Goal: Task Accomplishment & Management: Use online tool/utility

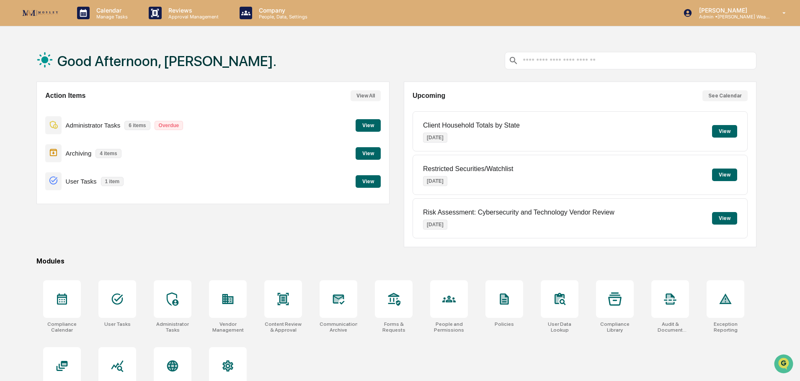
click at [366, 126] on button "View" at bounding box center [367, 125] width 25 height 13
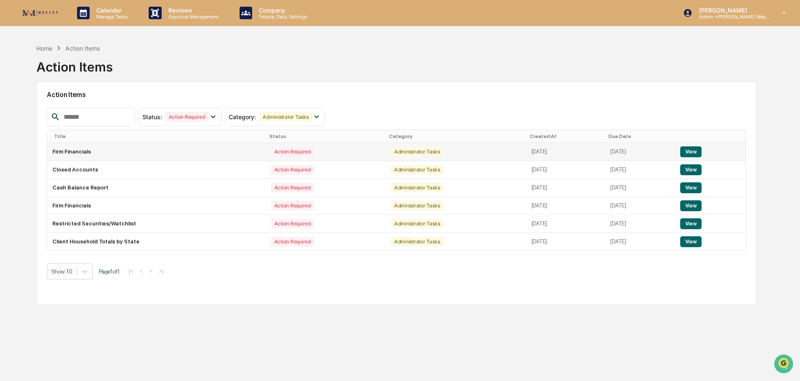
click at [697, 152] on button "View" at bounding box center [690, 152] width 21 height 11
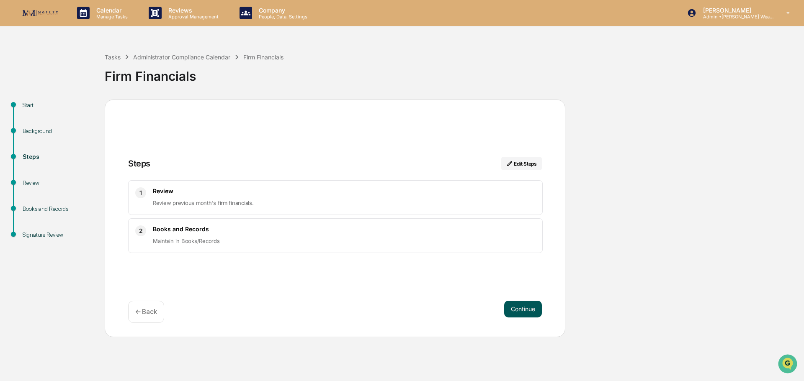
click at [524, 307] on button "Continue" at bounding box center [523, 309] width 38 height 17
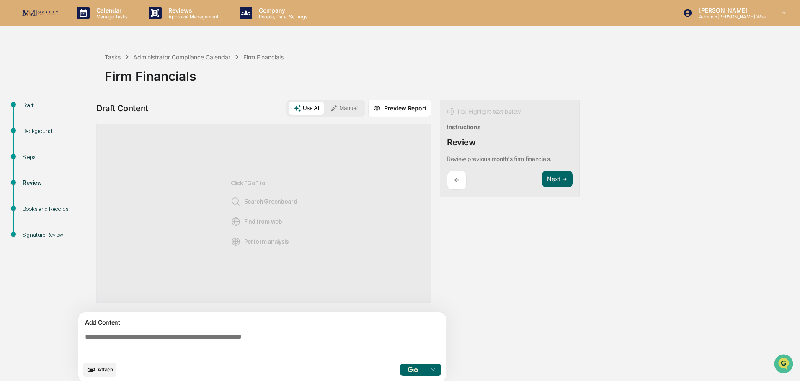
scroll to position [6, 0]
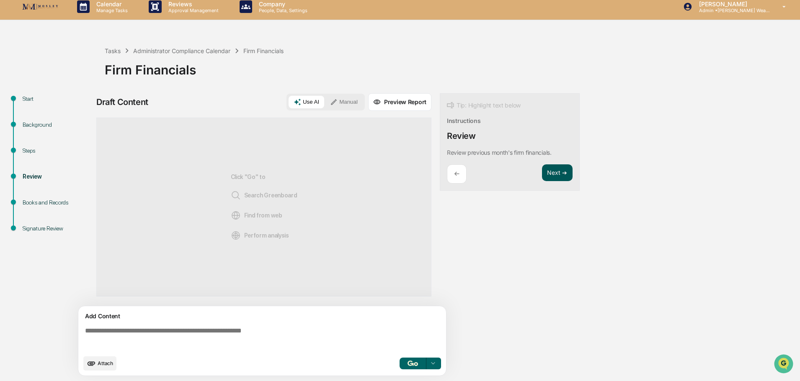
click at [556, 172] on button "Next ➔" at bounding box center [557, 173] width 31 height 17
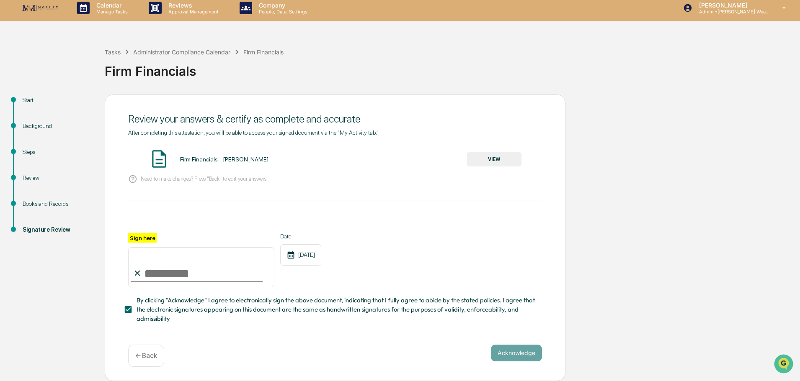
click at [164, 277] on input "Sign here" at bounding box center [201, 267] width 146 height 40
type input "**********"
click at [523, 353] on button "Acknowledge" at bounding box center [516, 353] width 51 height 17
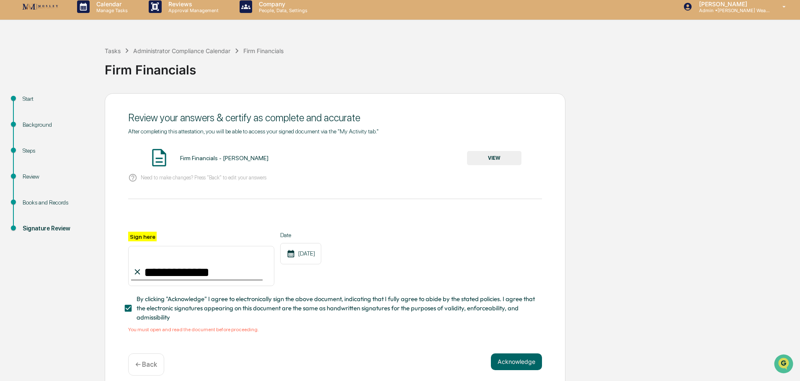
click at [503, 155] on button "VIEW" at bounding box center [494, 158] width 54 height 14
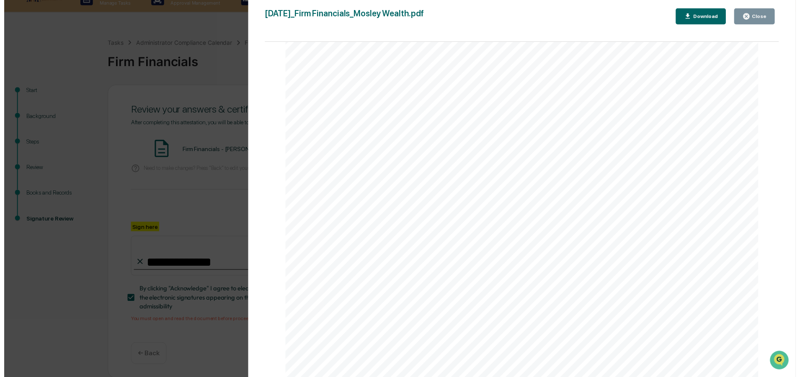
scroll to position [18, 0]
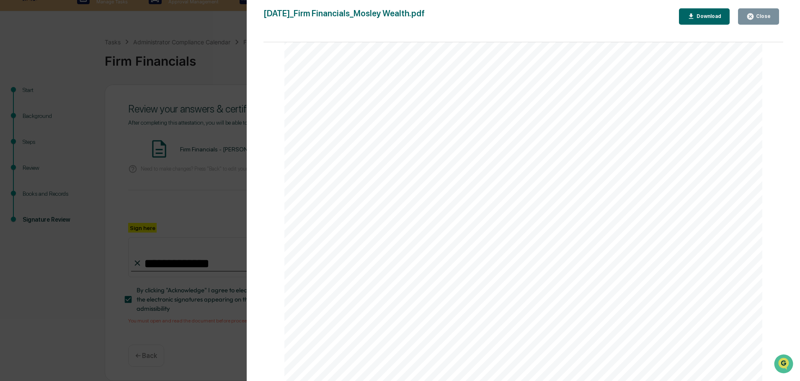
click at [765, 15] on div "Close" at bounding box center [762, 16] width 16 height 6
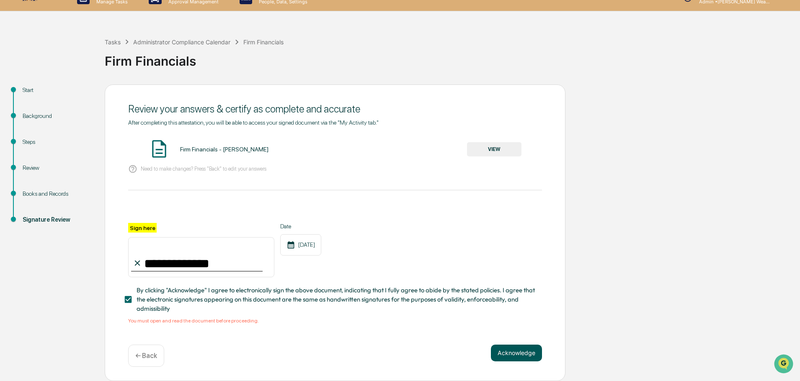
click at [531, 350] on button "Acknowledge" at bounding box center [516, 353] width 51 height 17
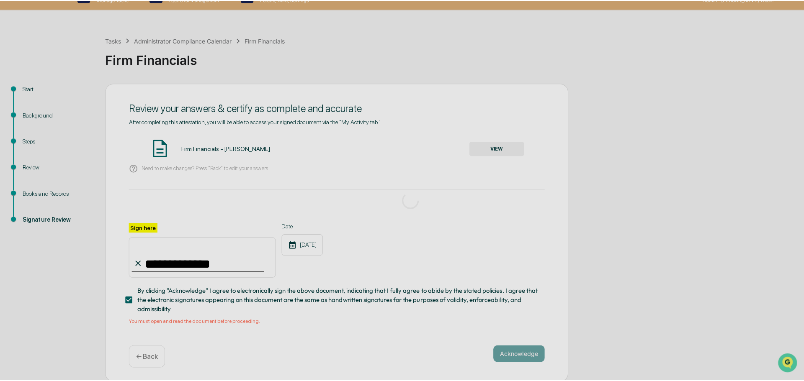
scroll to position [0, 0]
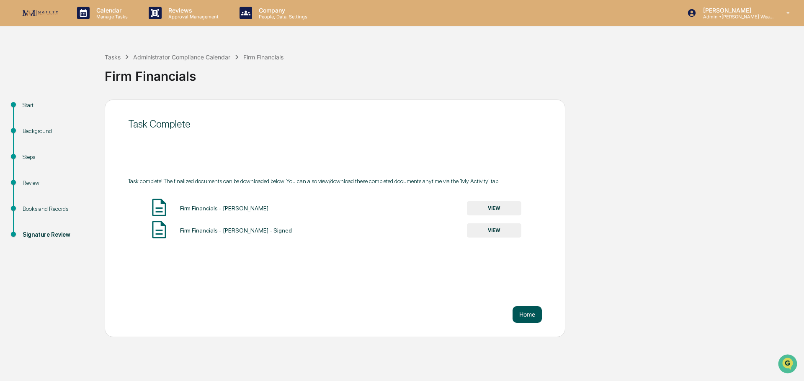
click at [521, 312] on button "Home" at bounding box center [527, 315] width 29 height 17
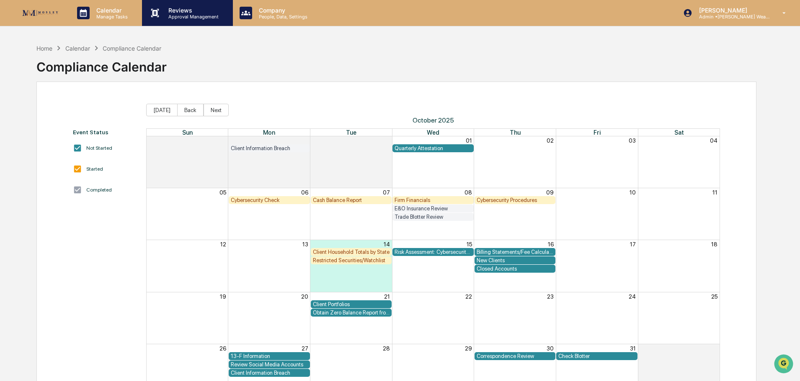
click at [210, 13] on p "Reviews" at bounding box center [192, 10] width 61 height 7
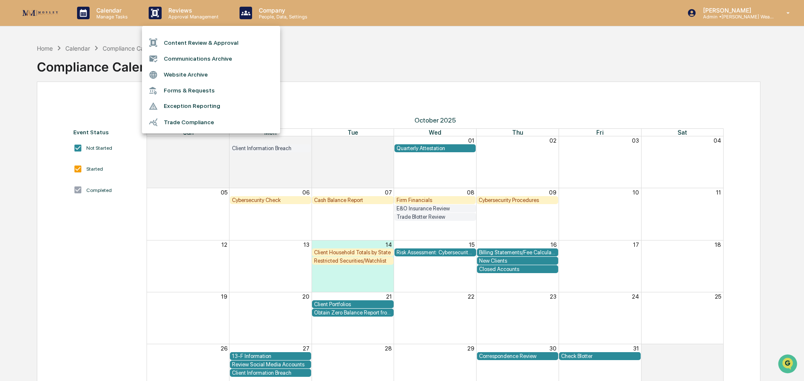
click at [199, 59] on li "Communications Archive" at bounding box center [211, 59] width 138 height 16
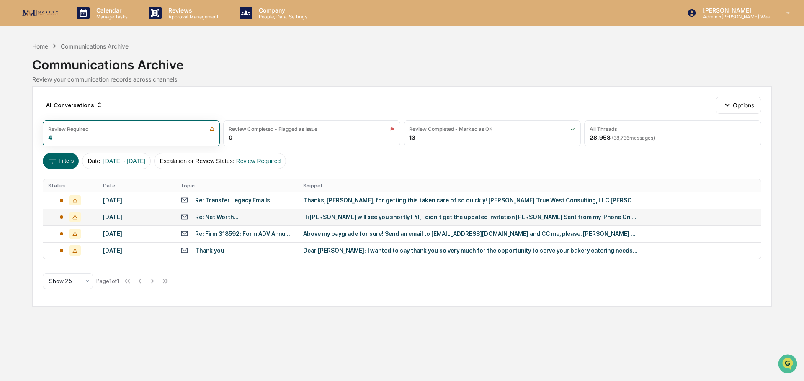
click at [356, 218] on div "Hi [PERSON_NAME] will see you shortly FYI, I didn’t get the updated invitation …" at bounding box center [470, 217] width 335 height 7
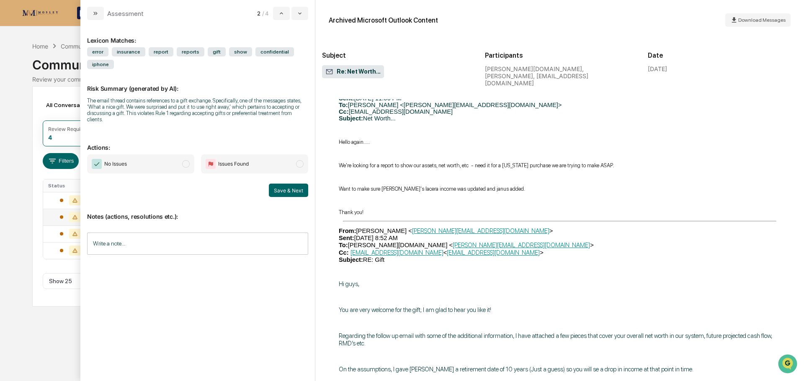
scroll to position [460, 0]
click at [291, 184] on button "Save & Next" at bounding box center [288, 190] width 39 height 13
click at [129, 156] on span "No Issues" at bounding box center [140, 164] width 107 height 19
click at [297, 184] on button "Save & Next" at bounding box center [288, 190] width 39 height 13
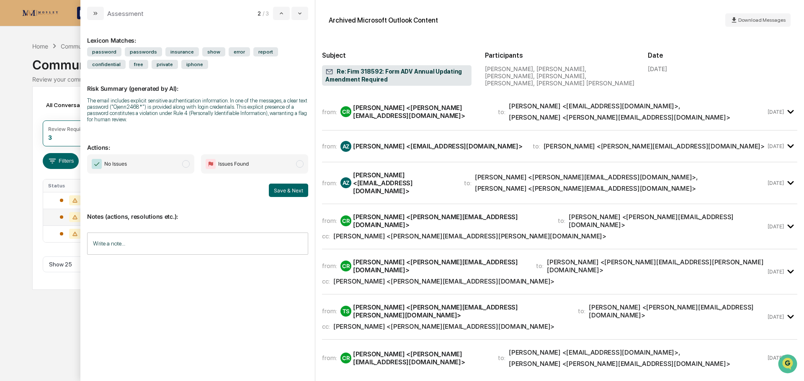
click at [142, 164] on span "No Issues" at bounding box center [140, 164] width 107 height 19
click at [283, 191] on button "Save & Next" at bounding box center [288, 190] width 39 height 13
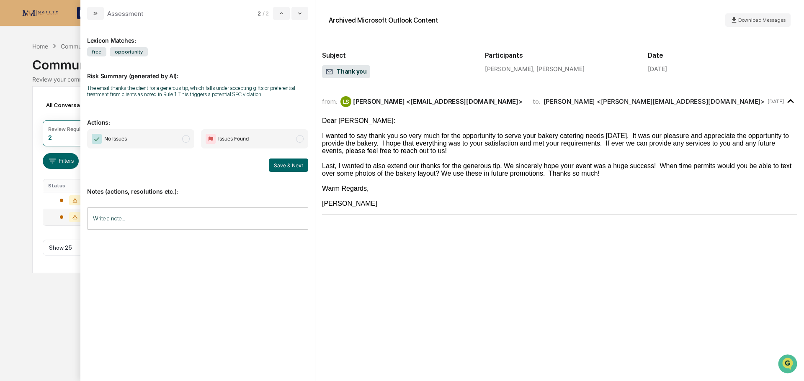
click at [148, 139] on span "No Issues" at bounding box center [140, 138] width 107 height 19
click at [286, 163] on button "Save & Next" at bounding box center [288, 165] width 39 height 13
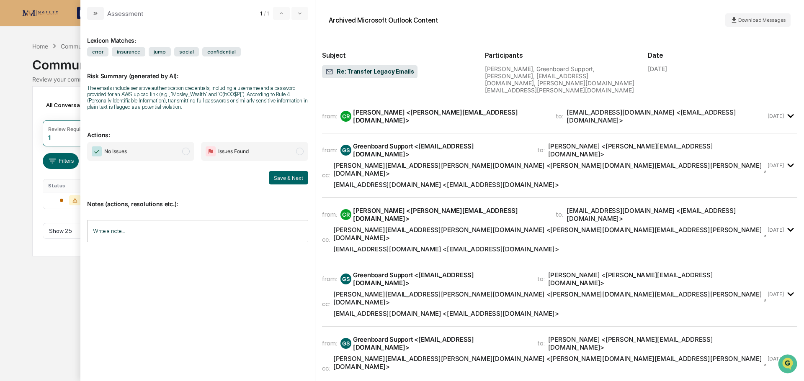
click at [184, 151] on span "modal" at bounding box center [186, 152] width 8 height 8
click at [291, 176] on button "Save & Next" at bounding box center [288, 177] width 39 height 13
